Goal: Transaction & Acquisition: Purchase product/service

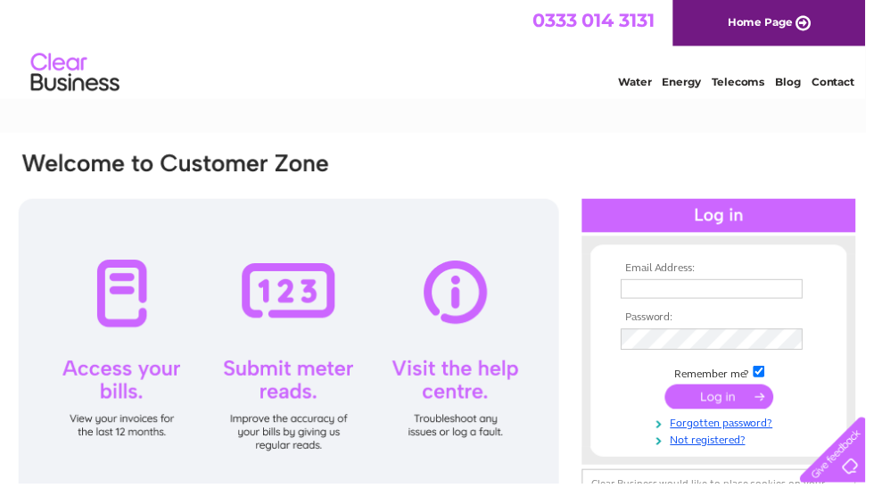
click at [697, 290] on input "text" at bounding box center [719, 292] width 184 height 20
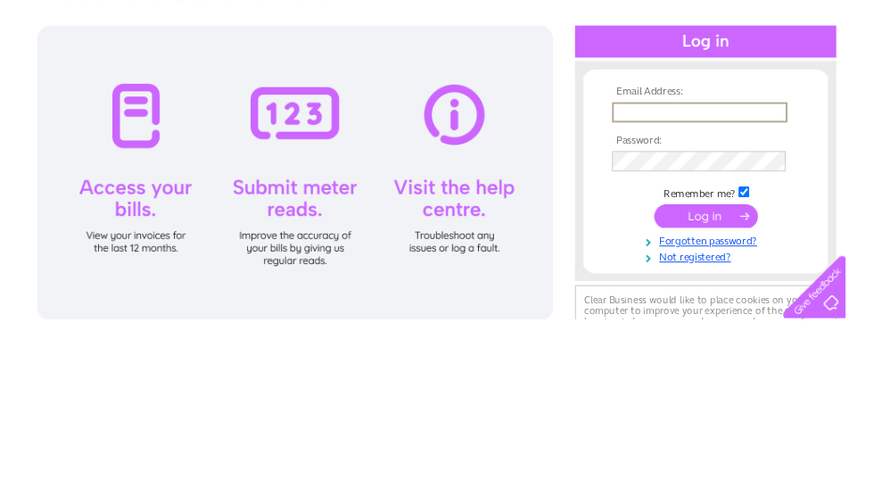
scroll to position [174, 0]
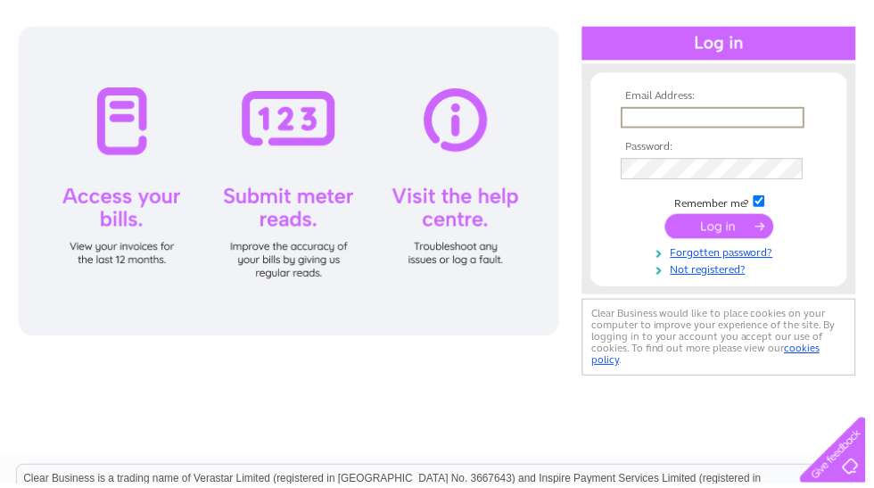
type input "[PERSON_NAME][EMAIL_ADDRESS][DOMAIN_NAME]"
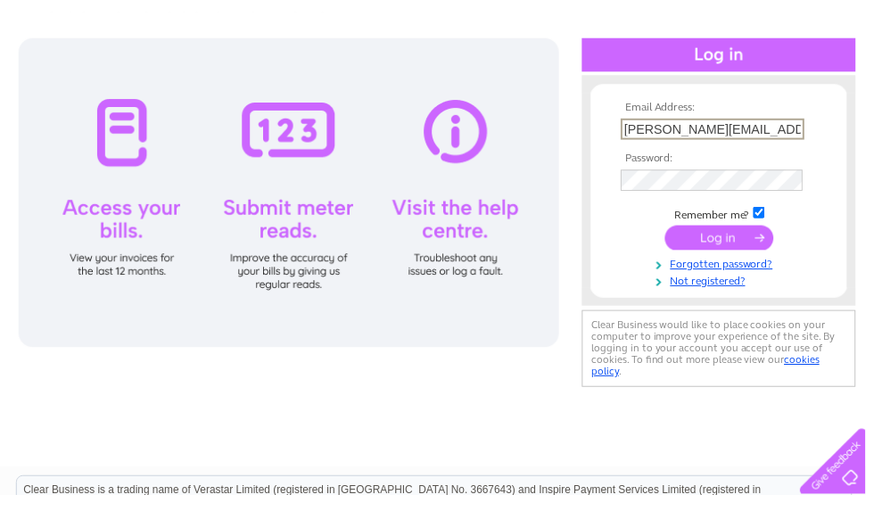
scroll to position [173, 0]
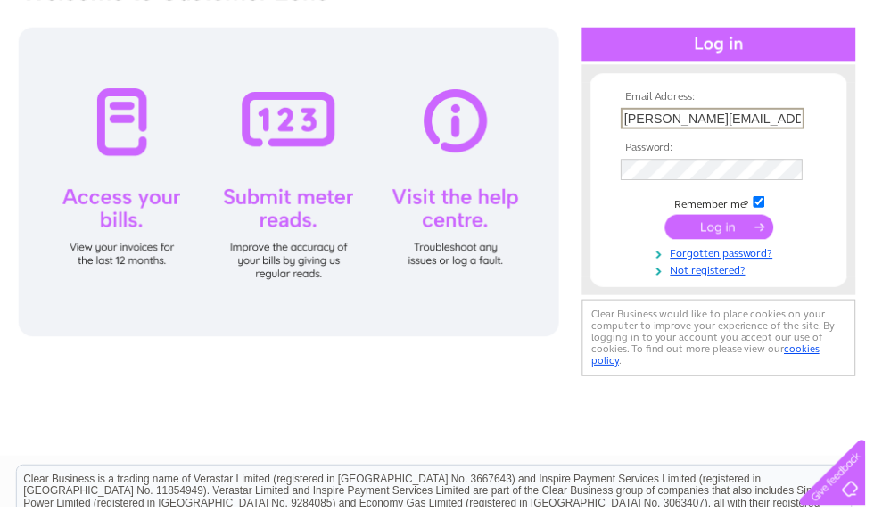
click at [826, 153] on tbody "Email Address: [PERSON_NAME][EMAIL_ADDRESS][DOMAIN_NAME] Password: Remember me?" at bounding box center [726, 186] width 207 height 188
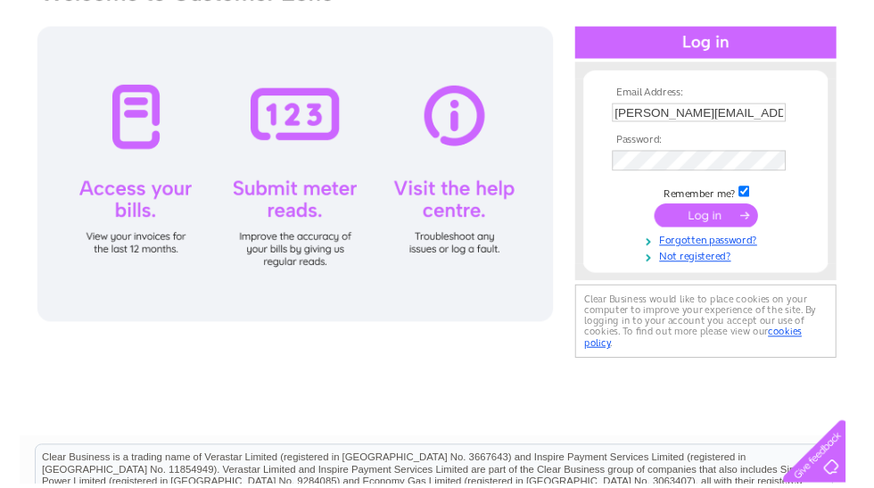
scroll to position [174, 0]
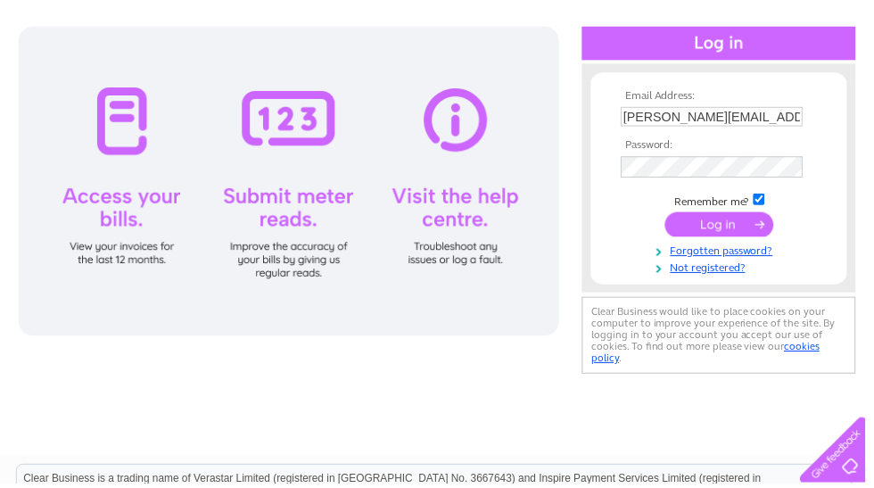
click at [750, 230] on input "submit" at bounding box center [727, 226] width 110 height 25
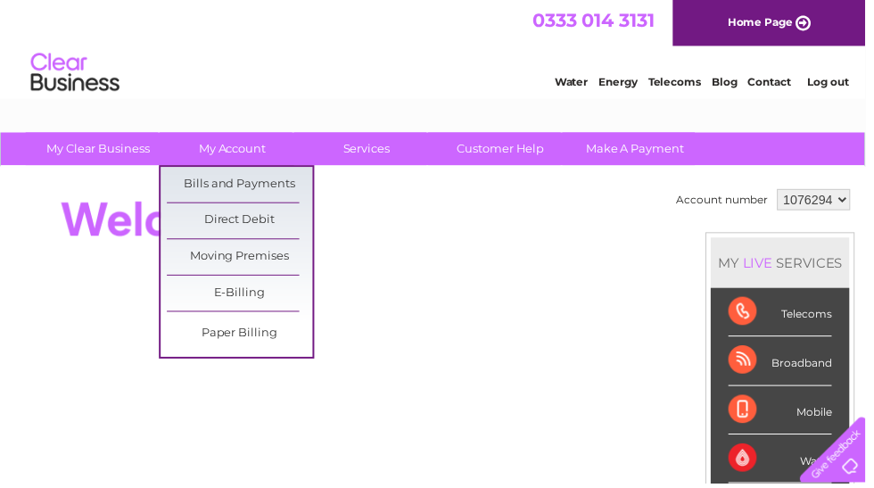
click at [264, 187] on link "Bills and Payments" at bounding box center [242, 187] width 147 height 36
click at [258, 178] on link "Bills and Payments" at bounding box center [242, 187] width 147 height 36
click at [274, 185] on link "Bills and Payments" at bounding box center [242, 187] width 147 height 36
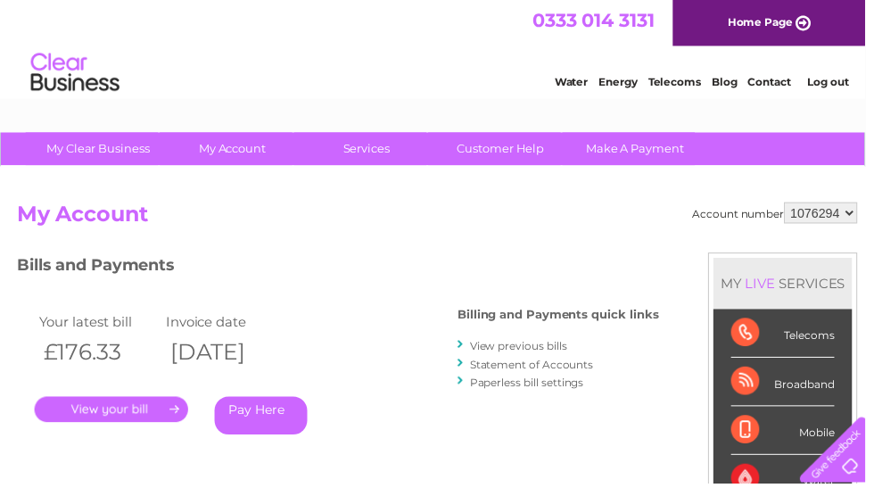
click at [253, 433] on link "Pay Here" at bounding box center [264, 420] width 94 height 38
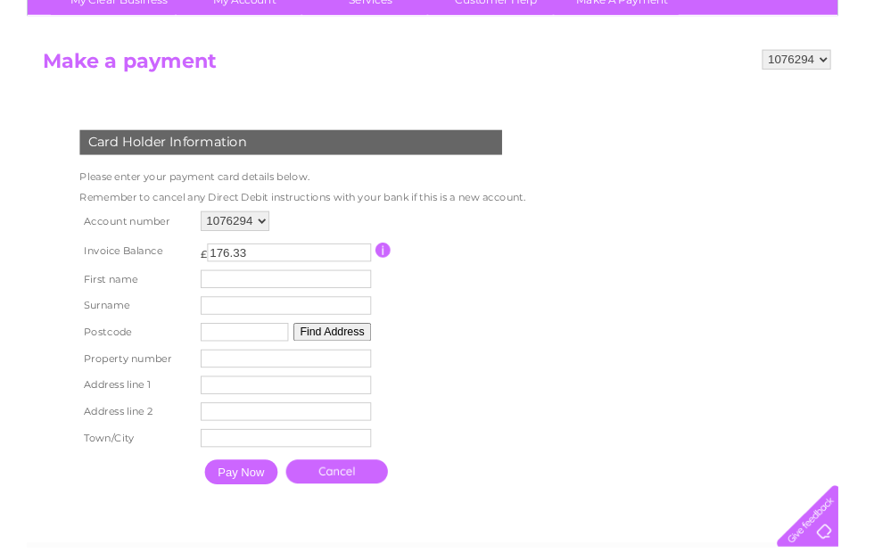
scroll to position [111, 0]
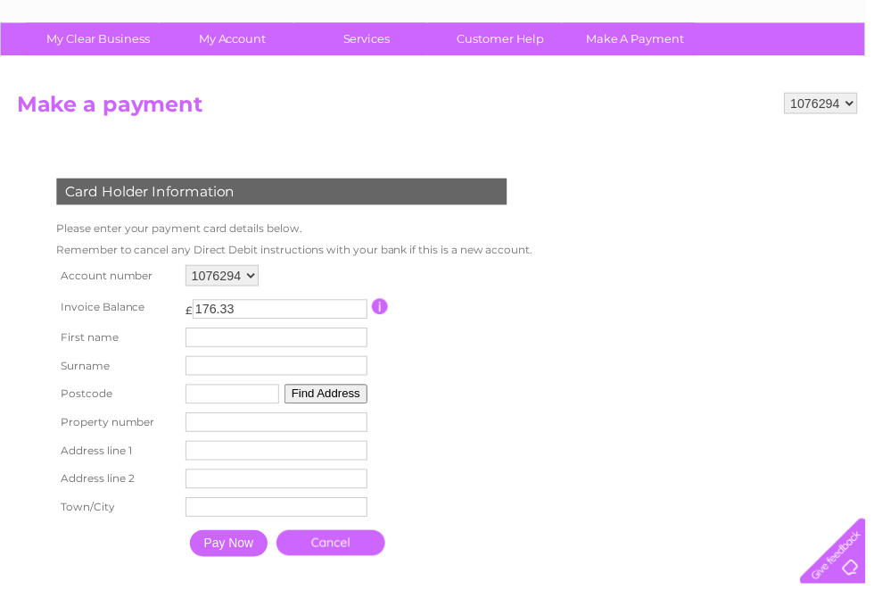
click at [293, 345] on input "text" at bounding box center [279, 341] width 184 height 20
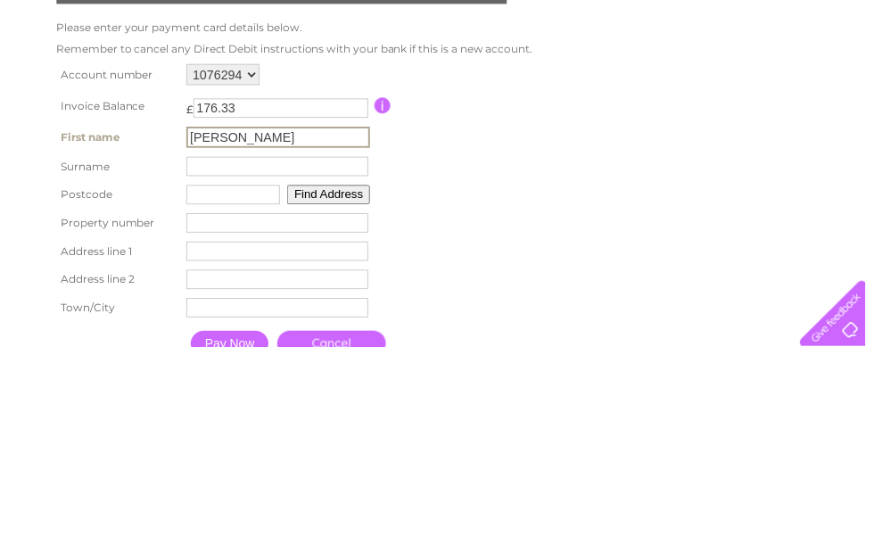
type input "Harriet"
click at [201, 361] on input "text" at bounding box center [280, 371] width 184 height 20
type input "Roxburgh"
type input "PA42 7AW"
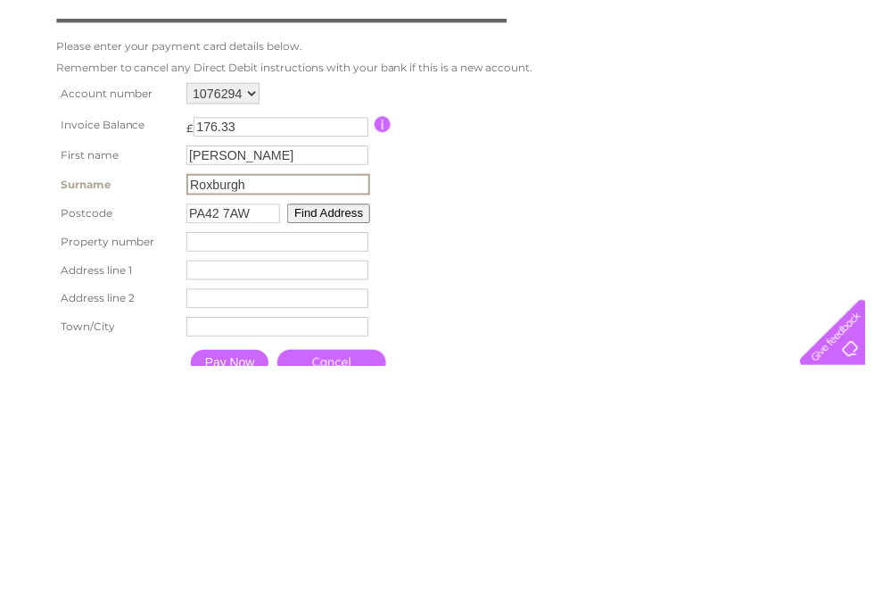
scroll to position [314, 0]
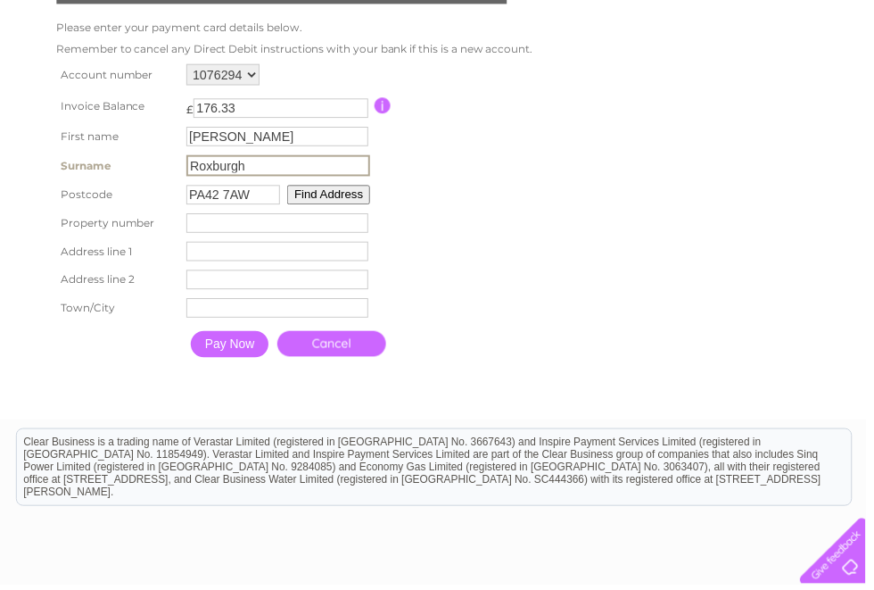
type input "1"
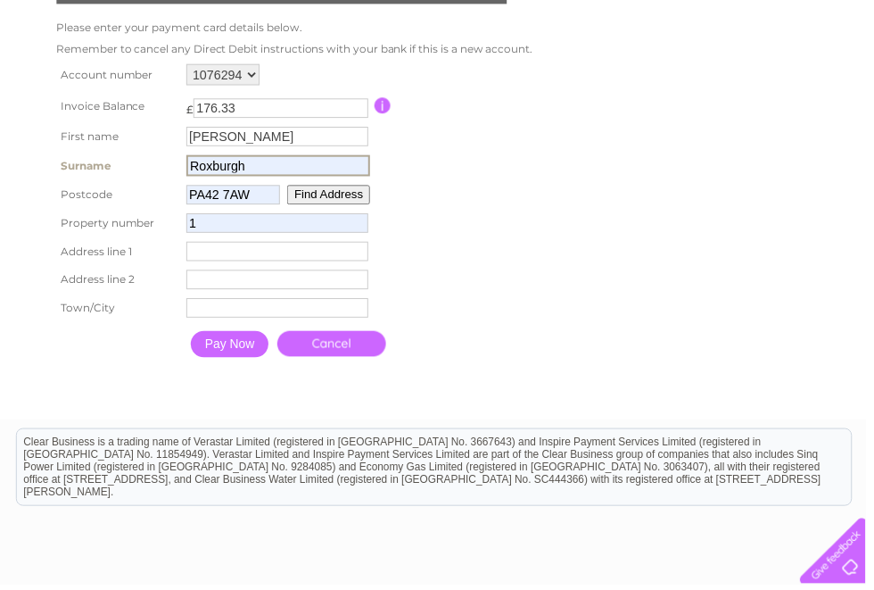
type input "1 Ballivicar Farm Cottages"
type input "Port Ellen"
type input "Isle Of Islay"
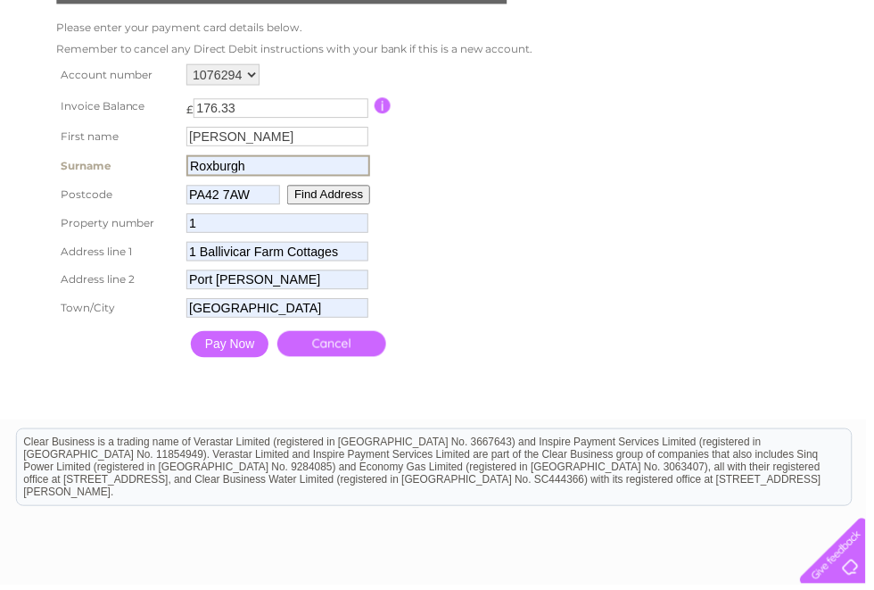
click at [268, 231] on input "1" at bounding box center [280, 225] width 184 height 20
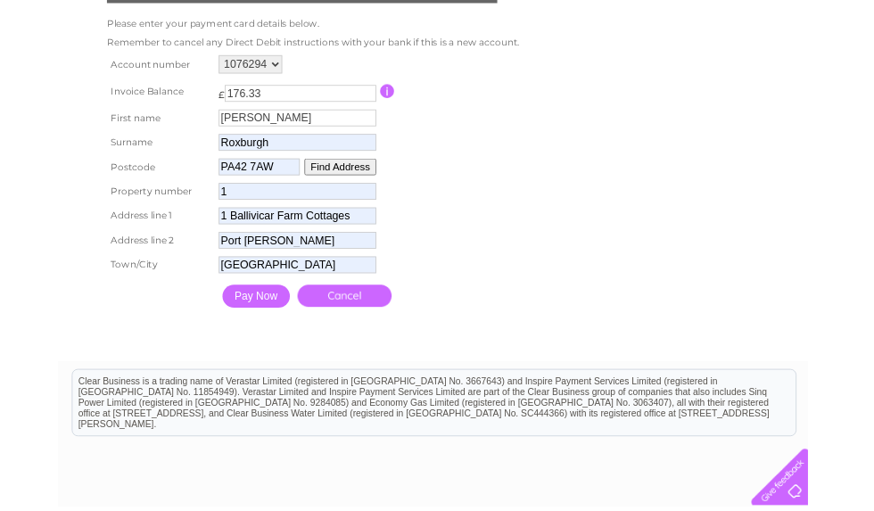
scroll to position [313, 0]
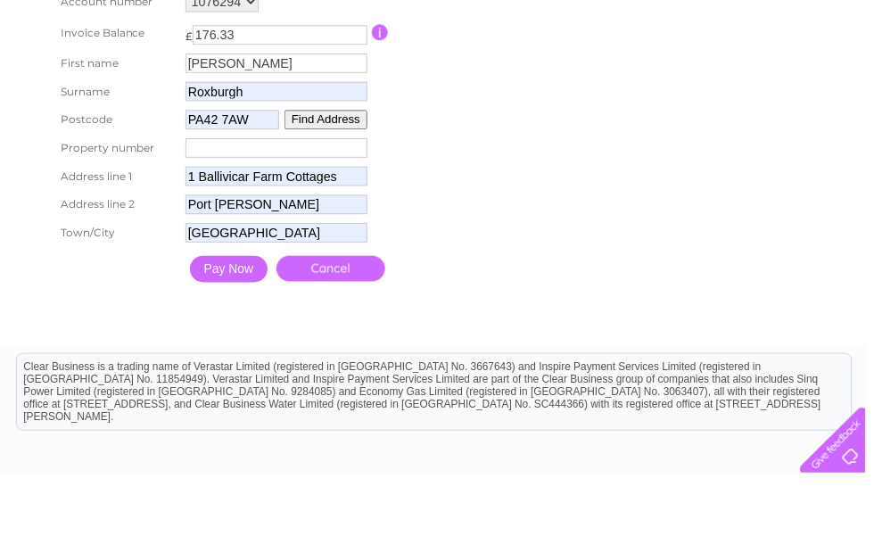
click at [206, 243] on input "1 Ballivicar Farm Cottages" at bounding box center [279, 253] width 184 height 20
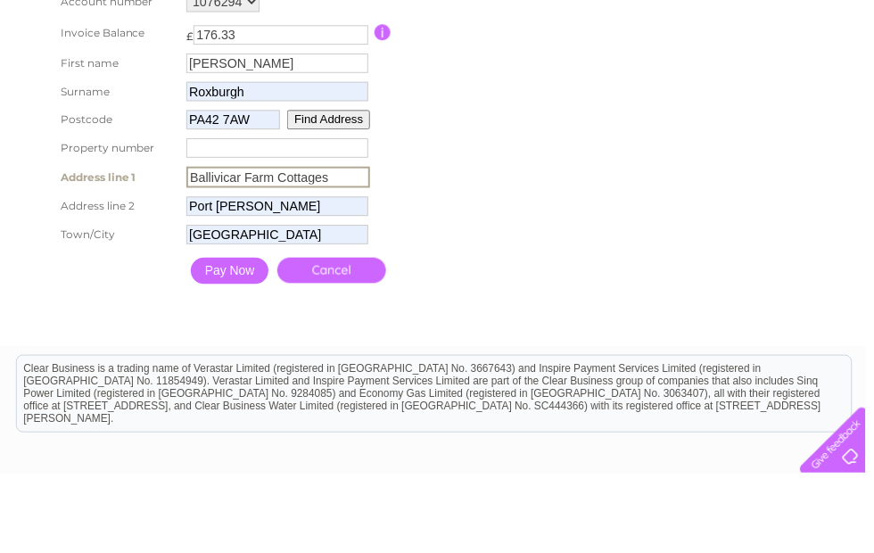
click at [363, 243] on input "Ballivicar Farm Cottages" at bounding box center [281, 253] width 186 height 21
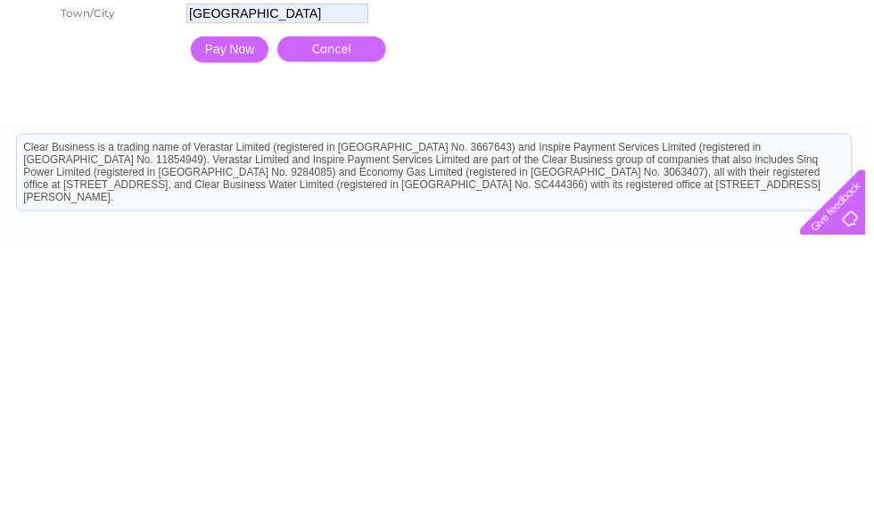
scroll to position [360, 0]
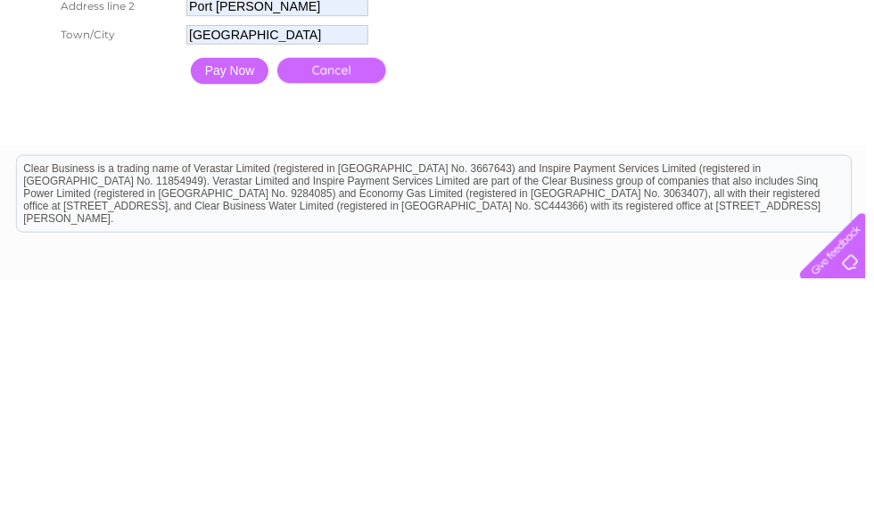
type input "Ballivicar Farm"
click at [256, 287] on input "Pay Now" at bounding box center [232, 300] width 79 height 27
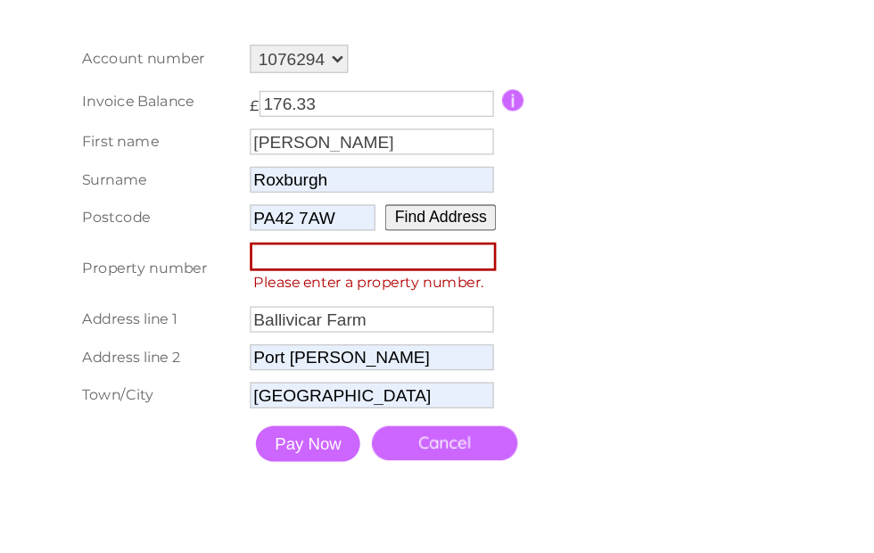
scroll to position [369, 0]
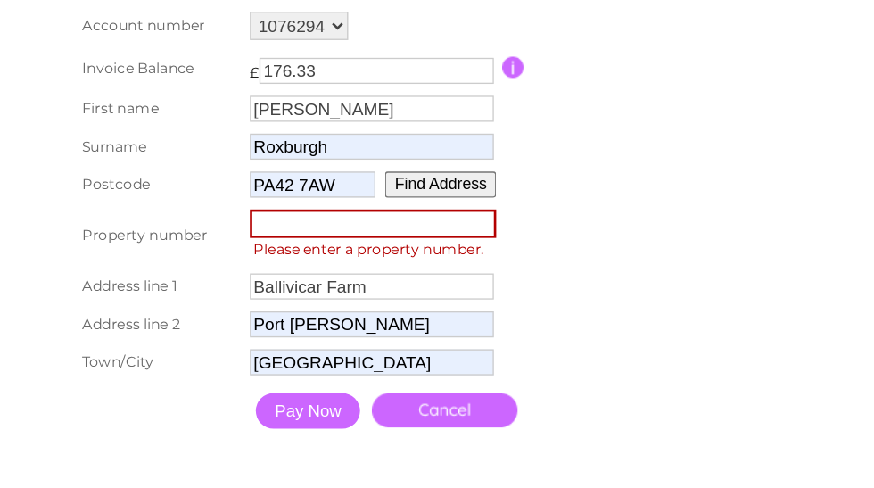
click at [275, 176] on input "number" at bounding box center [281, 168] width 186 height 21
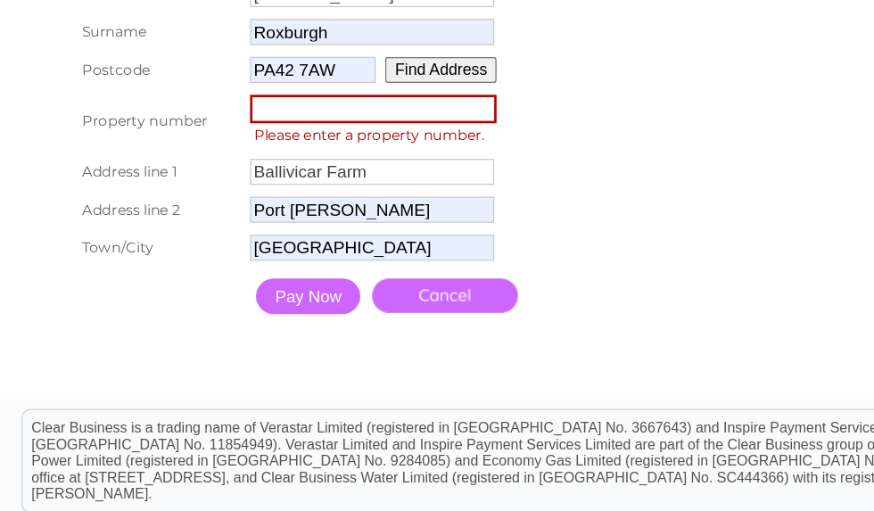
type input "0"
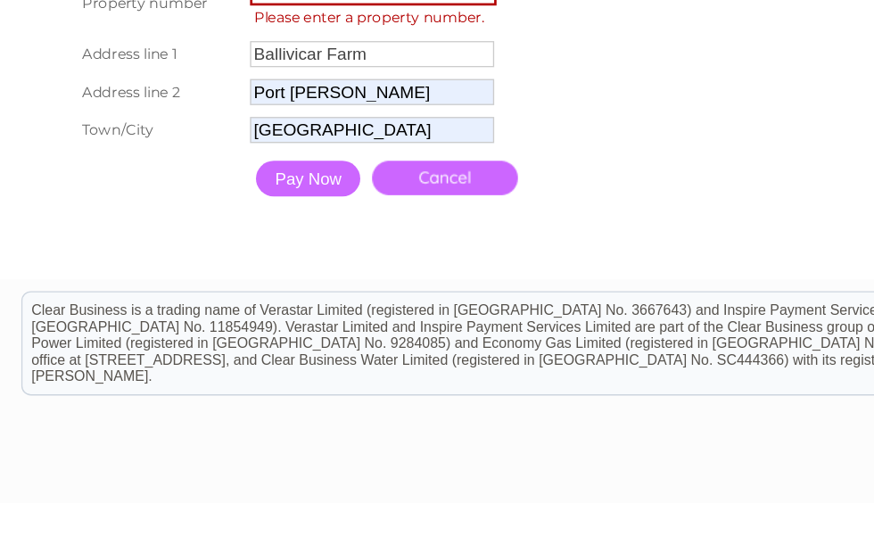
click at [235, 296] on input "Pay Now" at bounding box center [232, 309] width 79 height 27
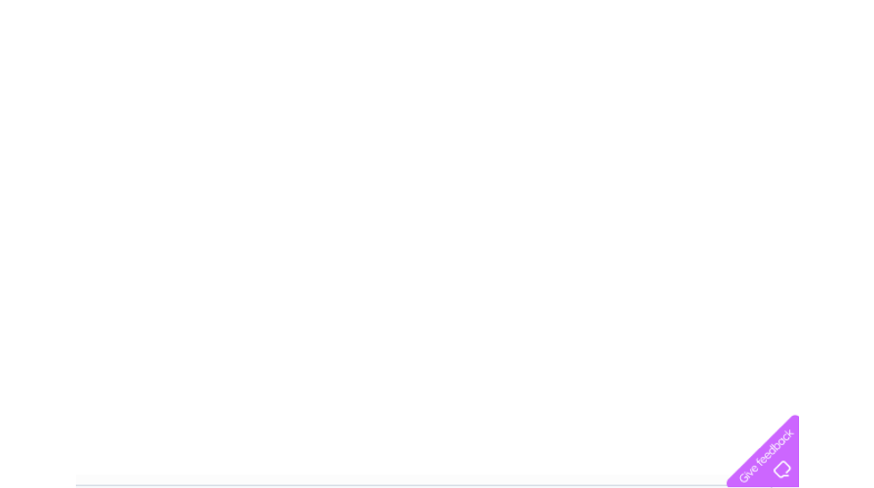
scroll to position [500, 9]
